Goal: Participate in discussion

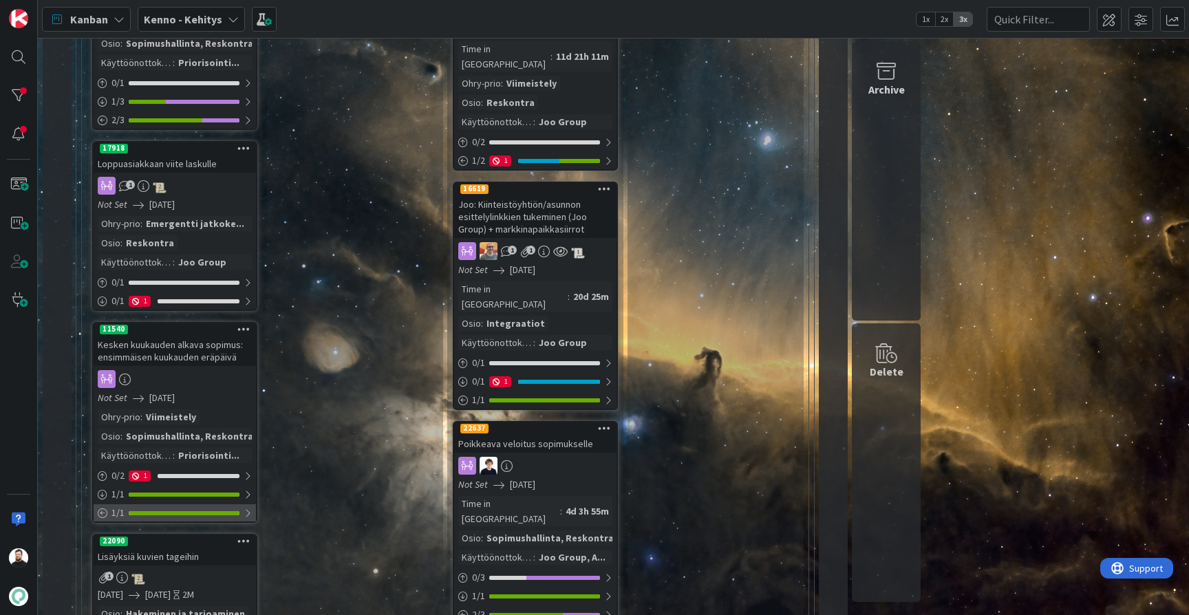
scroll to position [336, 0]
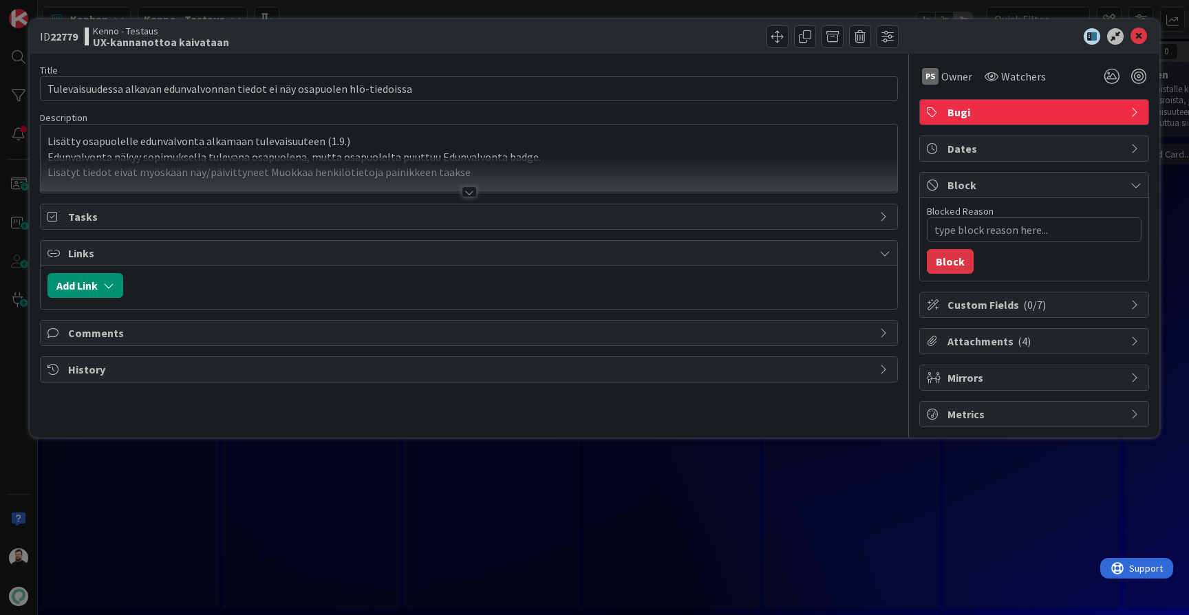
type textarea "x"
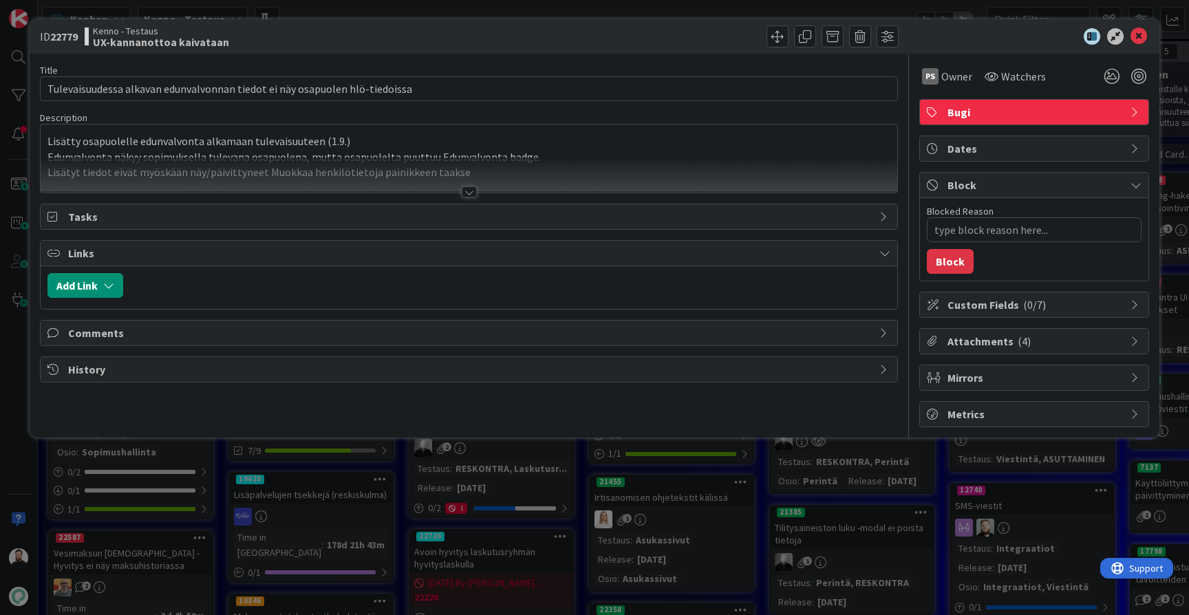
click at [464, 192] on div at bounding box center [469, 191] width 15 height 11
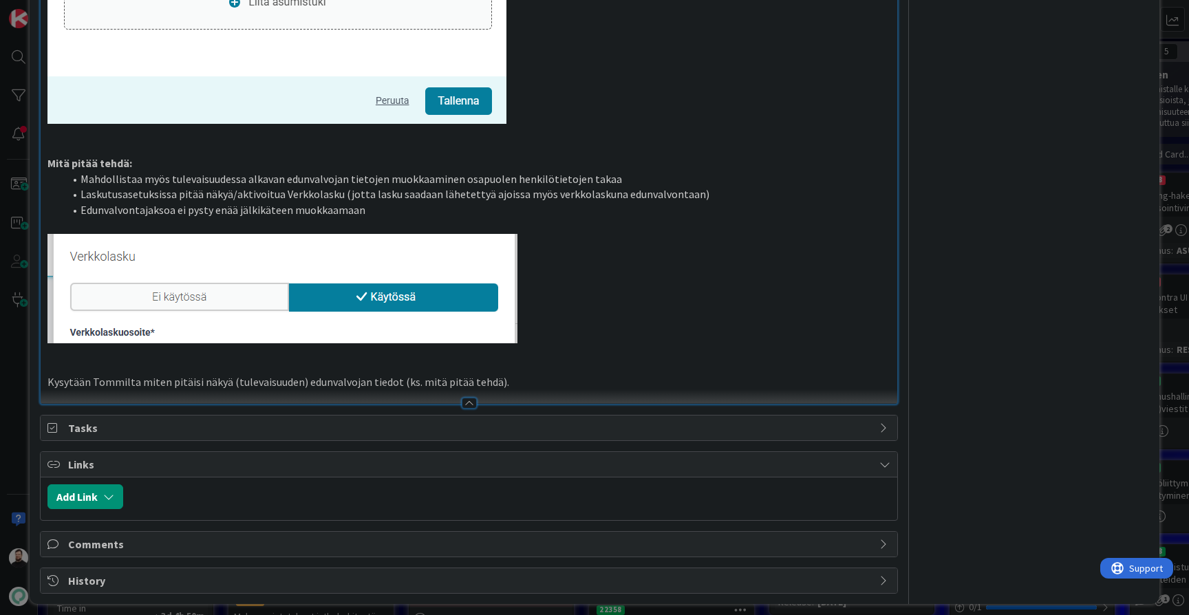
scroll to position [1466, 0]
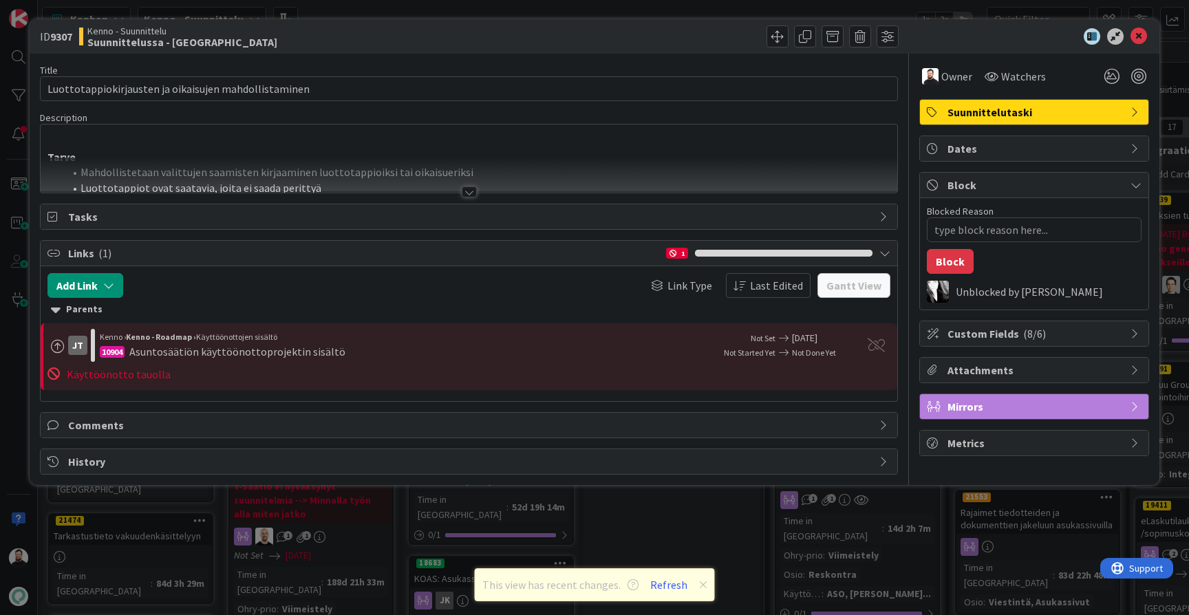
click at [468, 193] on div at bounding box center [469, 191] width 15 height 11
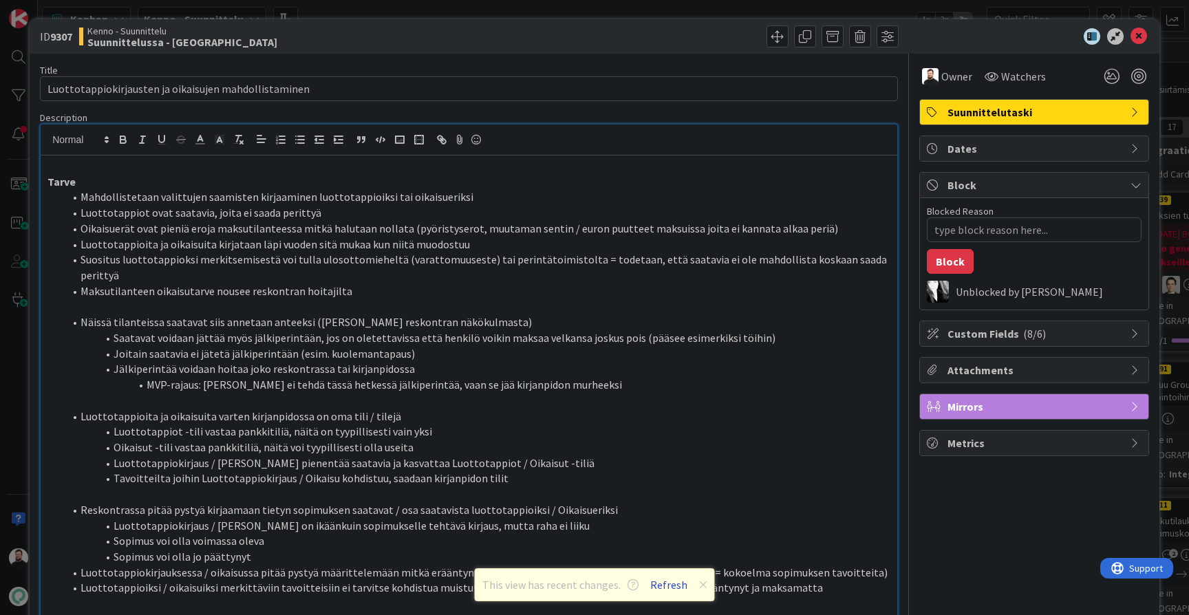
click at [669, 587] on button "Refresh" at bounding box center [668, 585] width 47 height 18
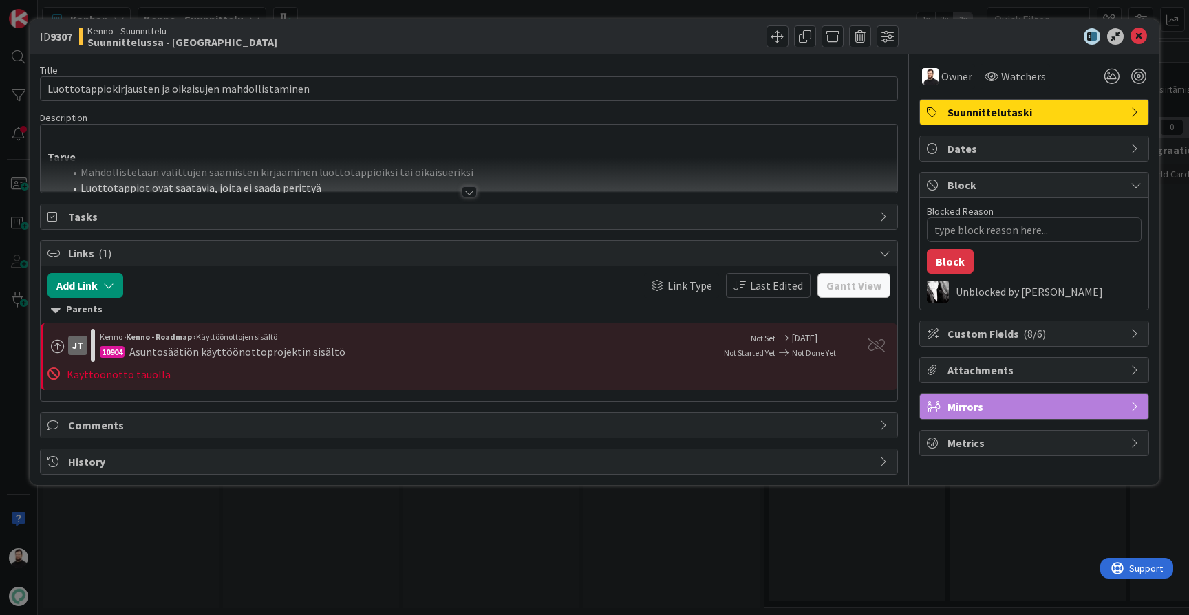
type textarea "x"
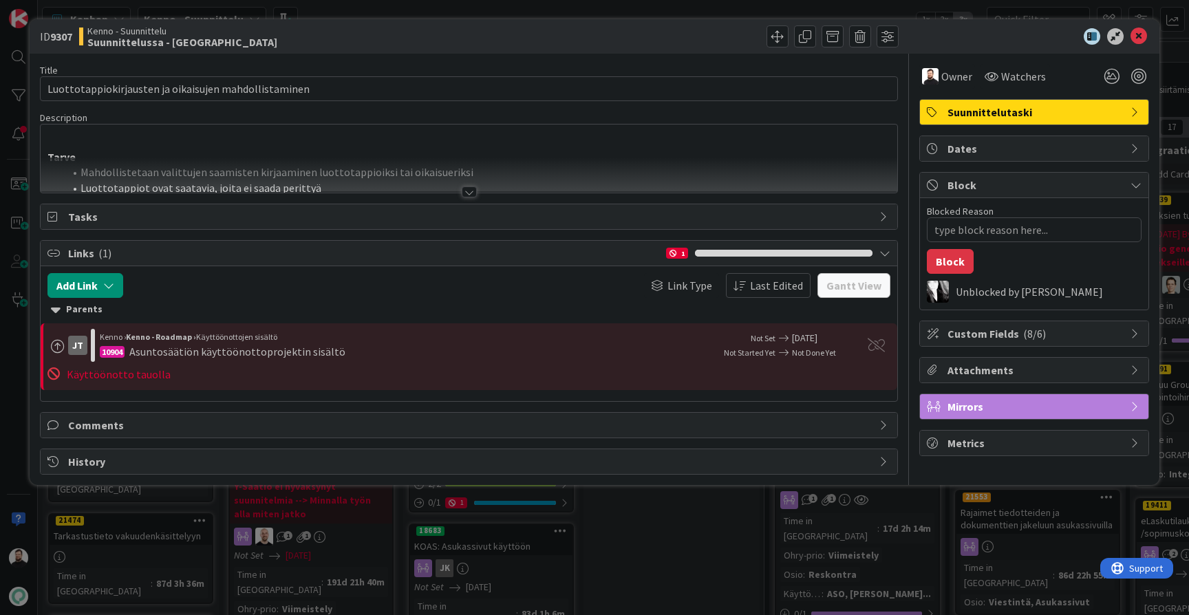
click at [468, 184] on div at bounding box center [469, 175] width 856 height 35
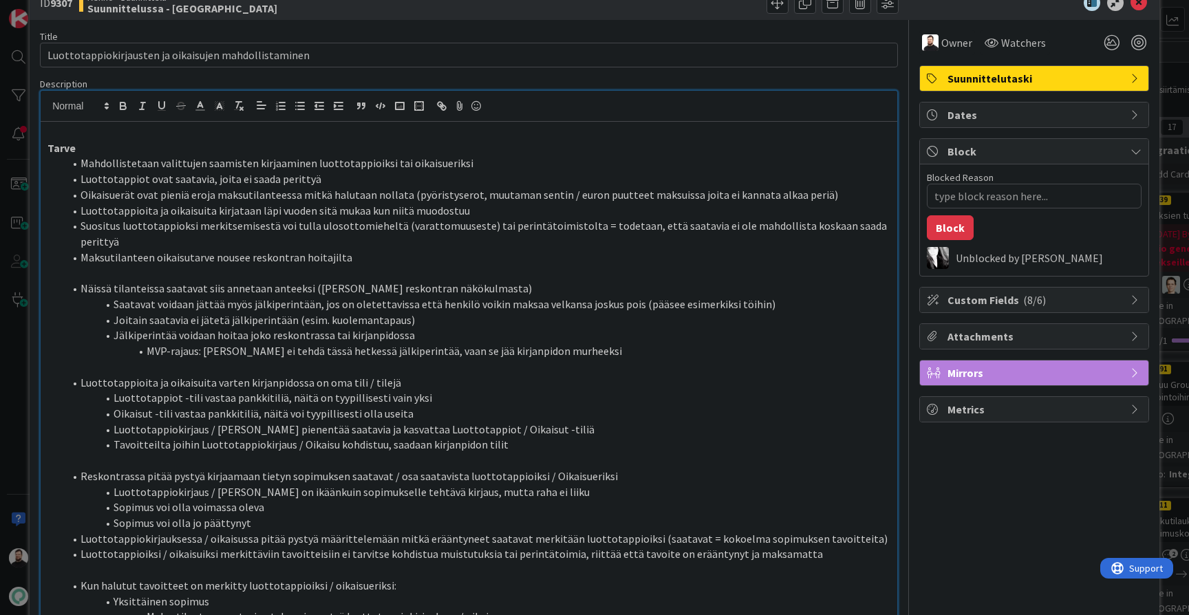
scroll to position [35, 0]
